Goal: Task Accomplishment & Management: Manage account settings

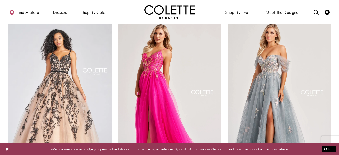
scroll to position [42, 0]
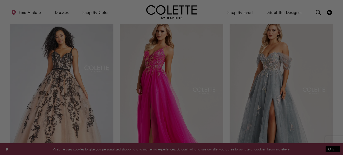
click at [245, 82] on div at bounding box center [173, 78] width 346 height 156
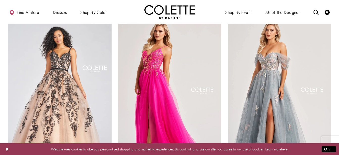
click at [276, 69] on img "Visit Colette by Daphne Style No. CL8150 Page" at bounding box center [280, 91] width 104 height 150
click at [155, 53] on img "Visit Colette by Daphne Style No. CL8030 Page" at bounding box center [170, 91] width 104 height 150
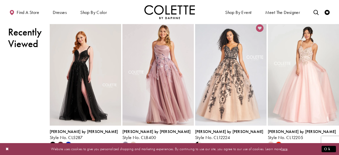
scroll to position [741, 0]
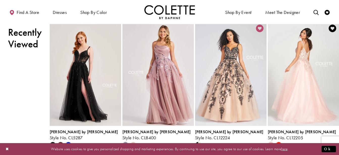
click at [293, 93] on img "Visit Colette by Daphne Style No. CL12205 Page" at bounding box center [303, 73] width 71 height 104
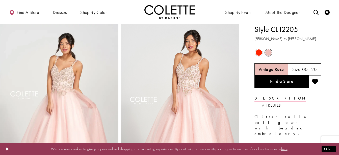
click at [258, 51] on span "Product color controls state depends on size chosen" at bounding box center [259, 52] width 6 height 6
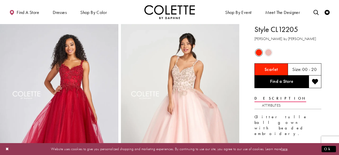
click at [267, 52] on span "Product color controls state depends on size chosen" at bounding box center [268, 52] width 6 height 6
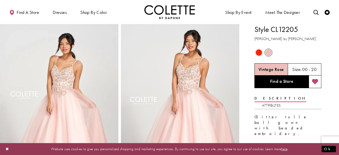
click at [317, 77] on button "Add to wishlist" at bounding box center [315, 81] width 13 height 13
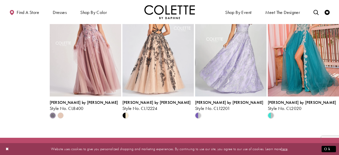
scroll to position [588, 0]
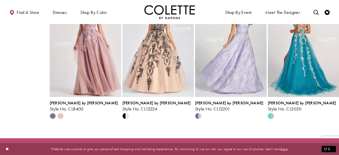
click at [309, 95] on img "Visit Colette by Daphne Style No. CL2020 Page" at bounding box center [303, 45] width 71 height 104
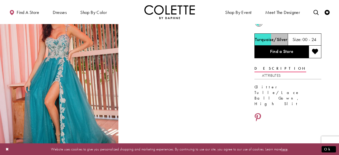
scroll to position [24, 0]
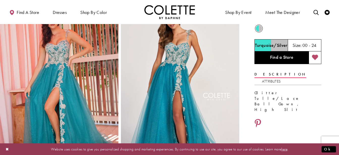
click at [317, 54] on button "Add to wishlist" at bounding box center [315, 57] width 13 height 13
click at [327, 12] on icon "Check Wishlist" at bounding box center [327, 12] width 5 height 5
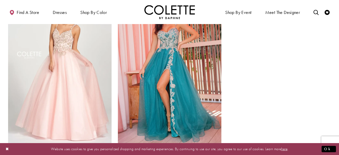
scroll to position [277, 0]
click at [169, 58] on img "Visit Colette by Daphne Style No. CL2020 Page" at bounding box center [170, 68] width 104 height 150
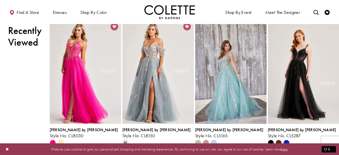
scroll to position [562, 0]
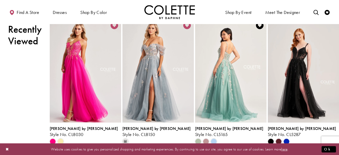
click at [225, 71] on img "Visit Colette by Daphne Style No. CL5165 Page" at bounding box center [230, 70] width 71 height 104
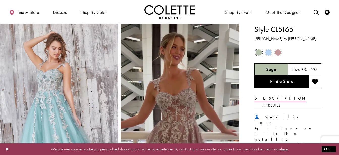
click at [278, 52] on span "Product color controls state depends on size chosen" at bounding box center [278, 52] width 6 height 6
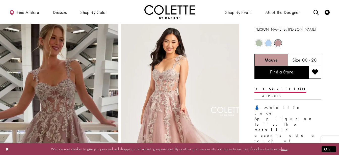
scroll to position [5, 0]
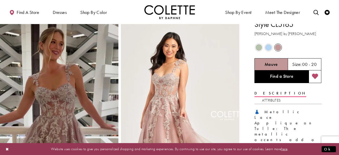
click at [315, 75] on icon "Add to wishlist" at bounding box center [315, 76] width 6 height 6
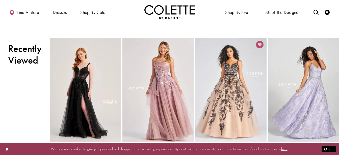
scroll to position [757, 0]
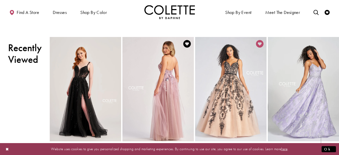
click at [166, 64] on img "Visit Colette by Daphne Style No. CL8400 Page" at bounding box center [157, 89] width 71 height 104
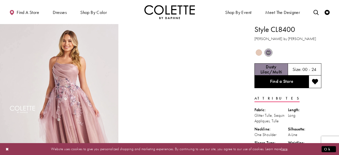
click at [258, 51] on span "Product color controls state depends on size chosen" at bounding box center [259, 52] width 6 height 6
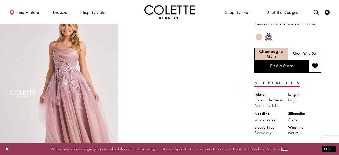
scroll to position [12, 0]
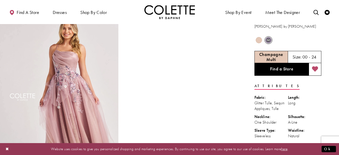
click at [313, 67] on icon "Add to wishlist" at bounding box center [315, 69] width 6 height 6
click at [269, 40] on span "m" at bounding box center [268, 40] width 6 height 6
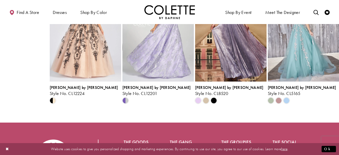
scroll to position [783, 0]
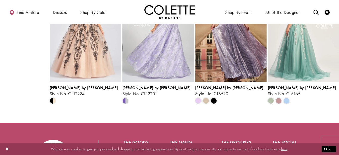
click at [283, 82] on img "Visit Colette by Daphne Style No. CL5165 Page" at bounding box center [303, 30] width 71 height 104
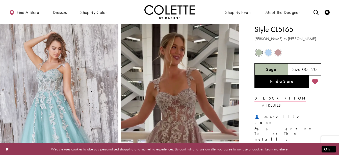
click at [266, 53] on span "Product color controls state depends on size chosen" at bounding box center [268, 52] width 6 height 6
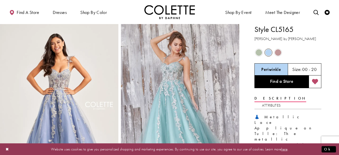
click at [278, 52] on span "Product color controls state depends on size chosen" at bounding box center [278, 52] width 6 height 6
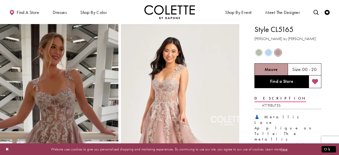
click at [269, 51] on span "Product color controls state depends on size chosen" at bounding box center [268, 52] width 6 height 6
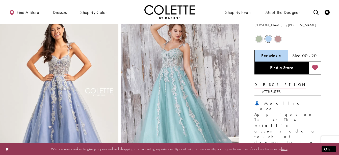
scroll to position [14, 0]
click at [256, 39] on span "Product color controls state depends on size chosen" at bounding box center [259, 38] width 6 height 6
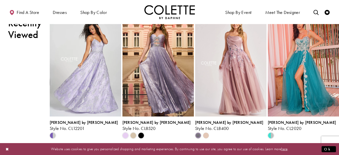
scroll to position [781, 0]
